Goal: Information Seeking & Learning: Learn about a topic

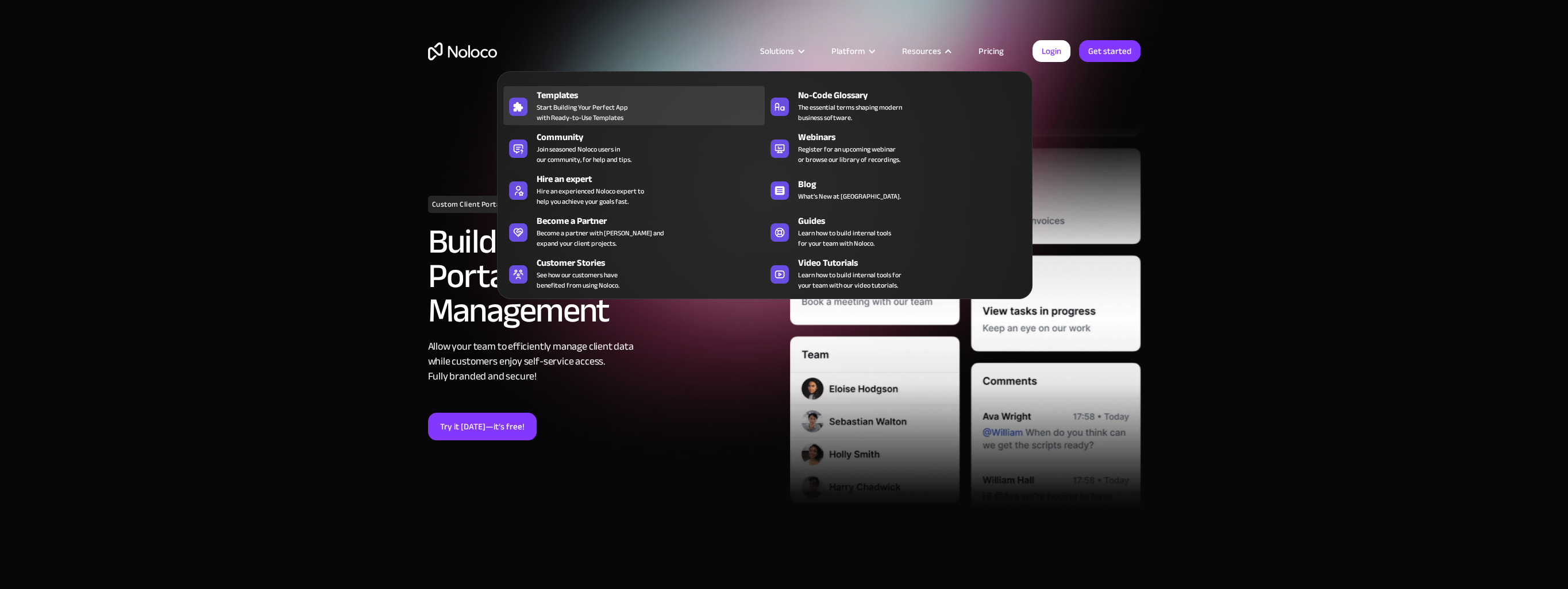
click at [564, 99] on div "Templates" at bounding box center [653, 95] width 233 height 14
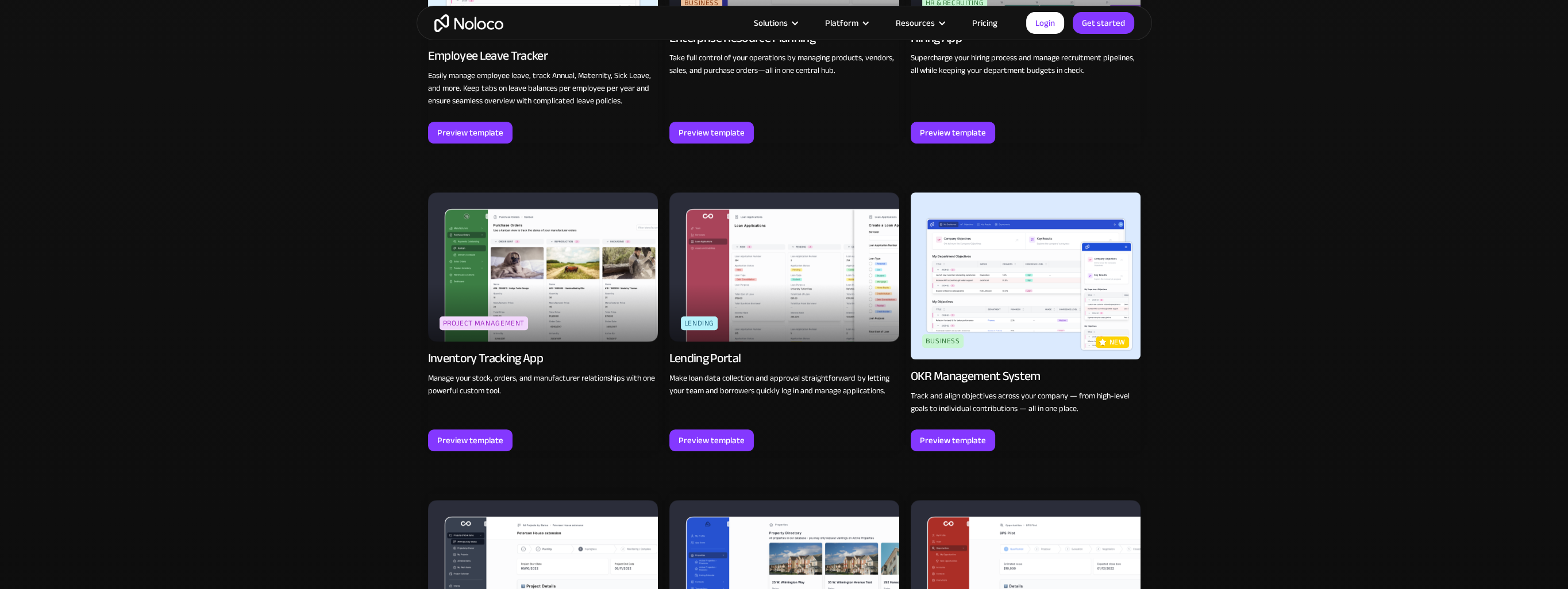
scroll to position [1780, 0]
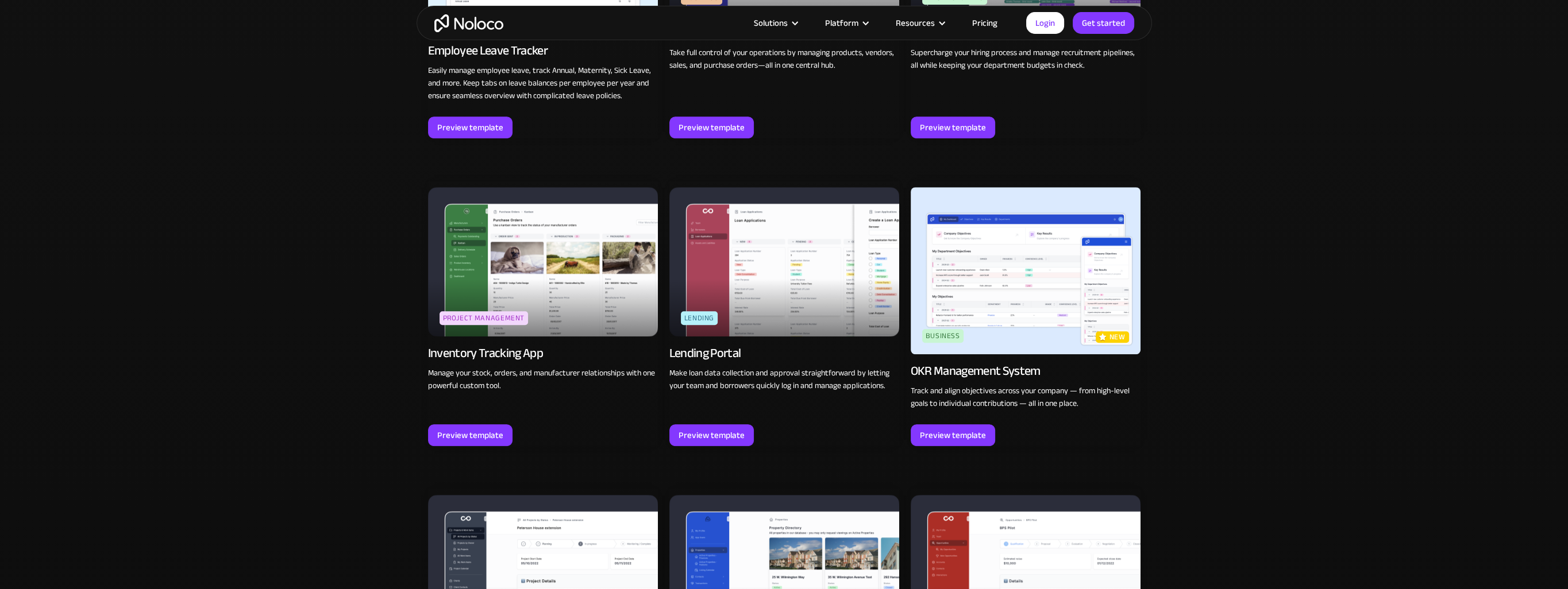
click at [804, 281] on img at bounding box center [784, 262] width 229 height 149
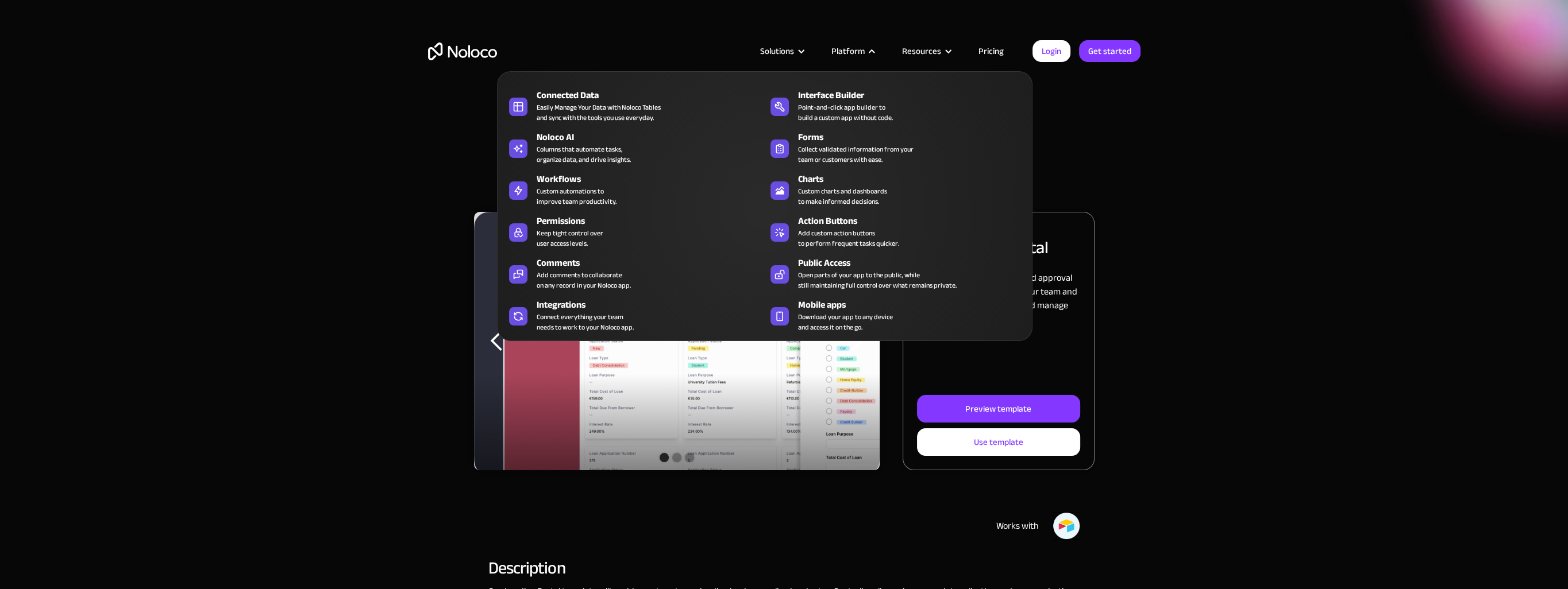
click at [856, 51] on div "Platform" at bounding box center [848, 51] width 33 height 15
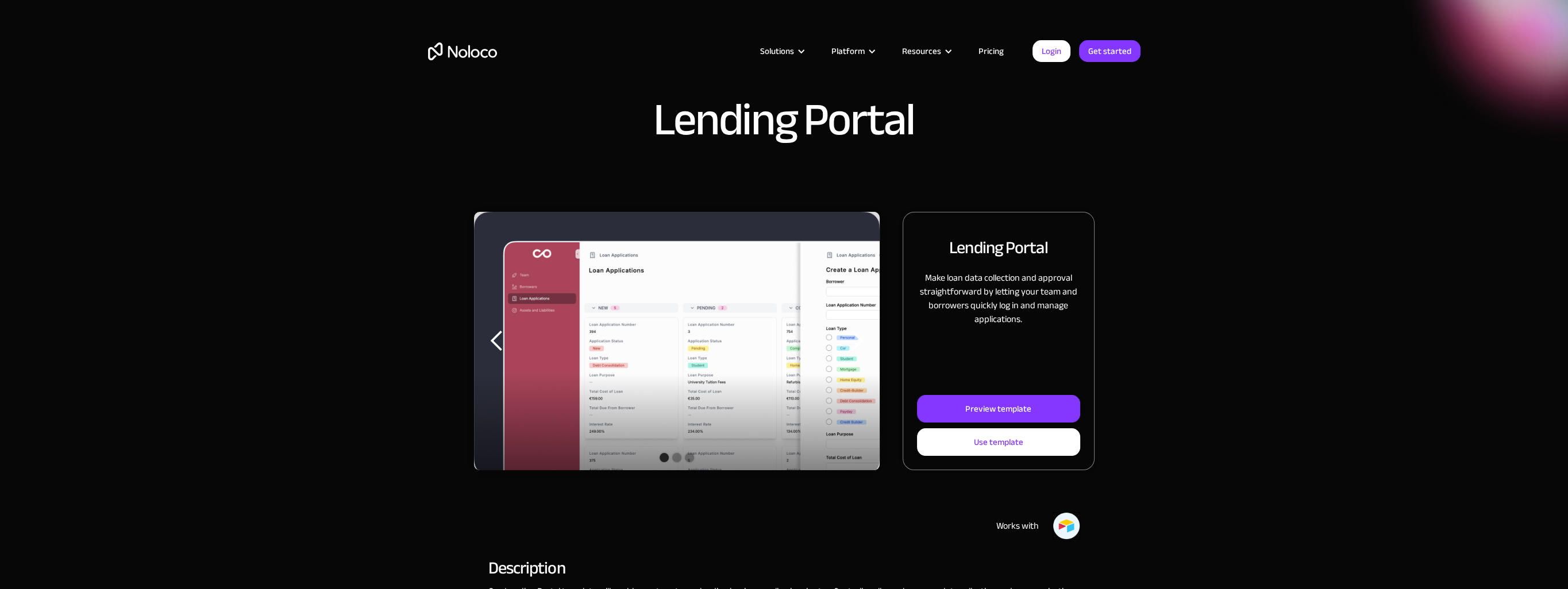
click at [856, 51] on div "Platform" at bounding box center [848, 51] width 33 height 15
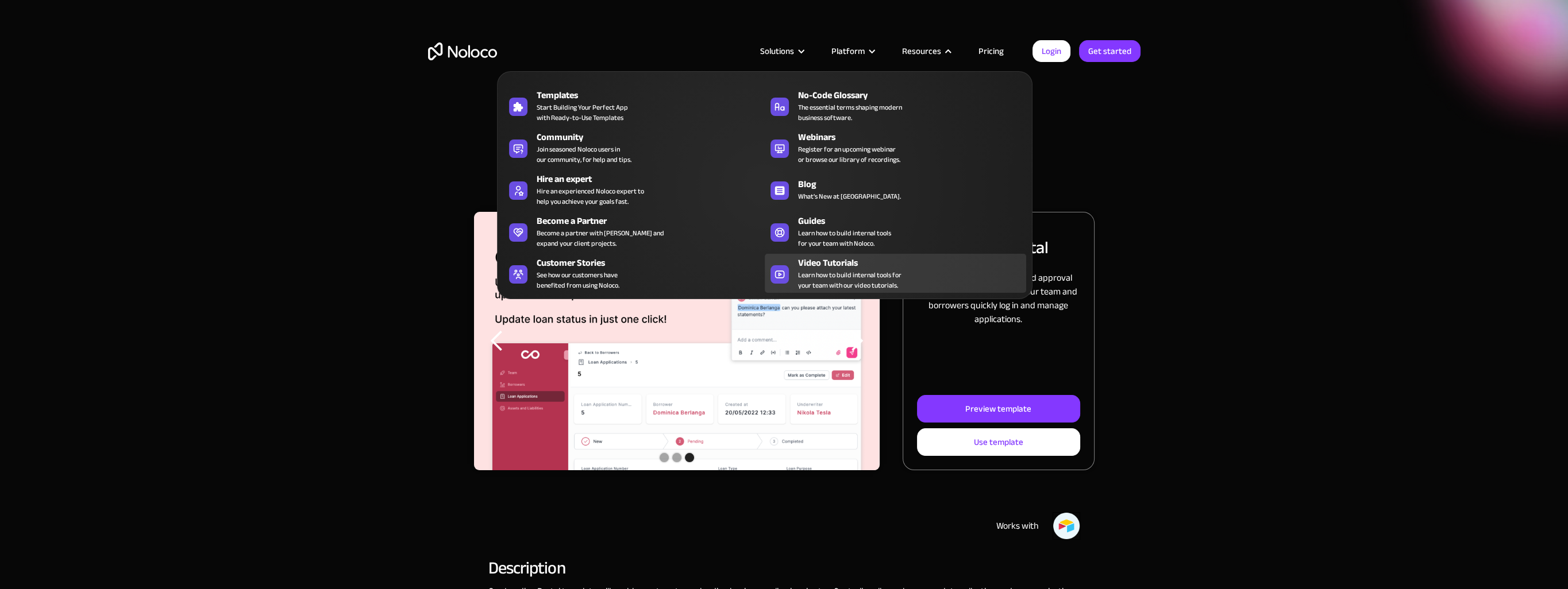
click at [848, 273] on span "Learn how to build internal tools for your team with our video tutorials." at bounding box center [849, 279] width 103 height 21
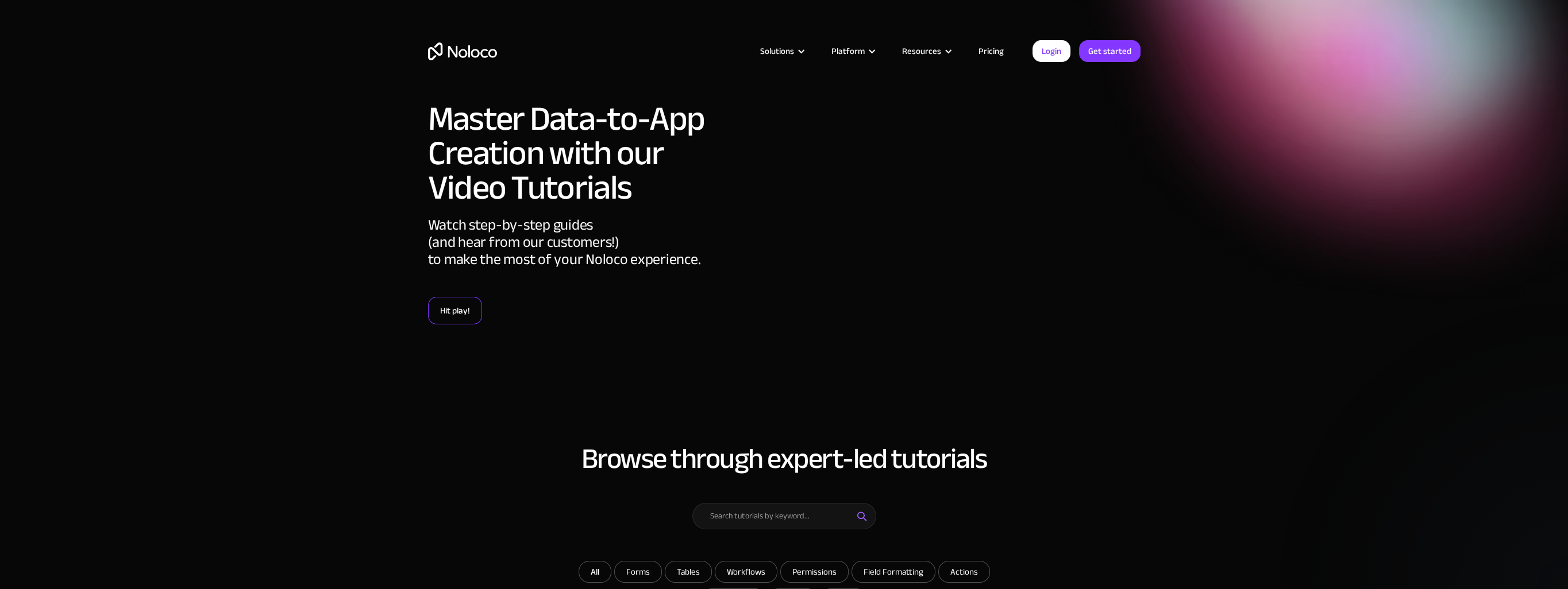
click at [457, 314] on link "Hit play!" at bounding box center [454, 311] width 54 height 27
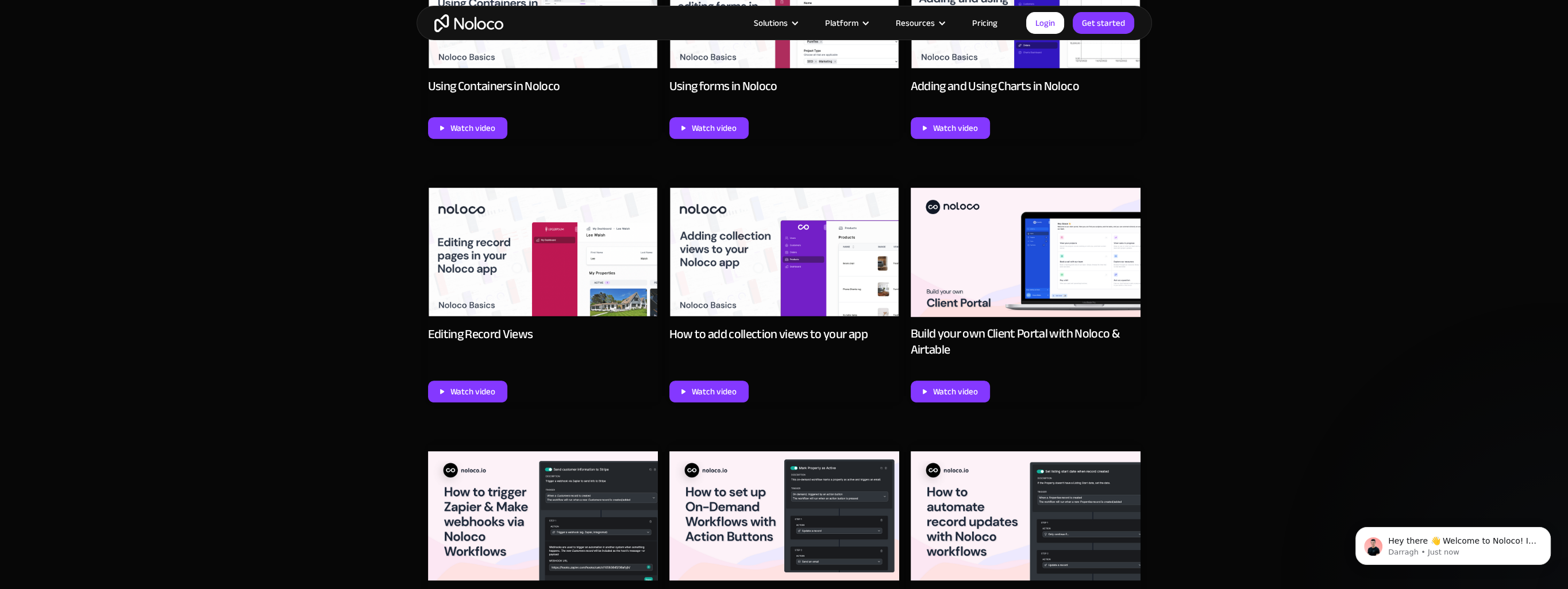
scroll to position [1263, 0]
